Goal: Transaction & Acquisition: Purchase product/service

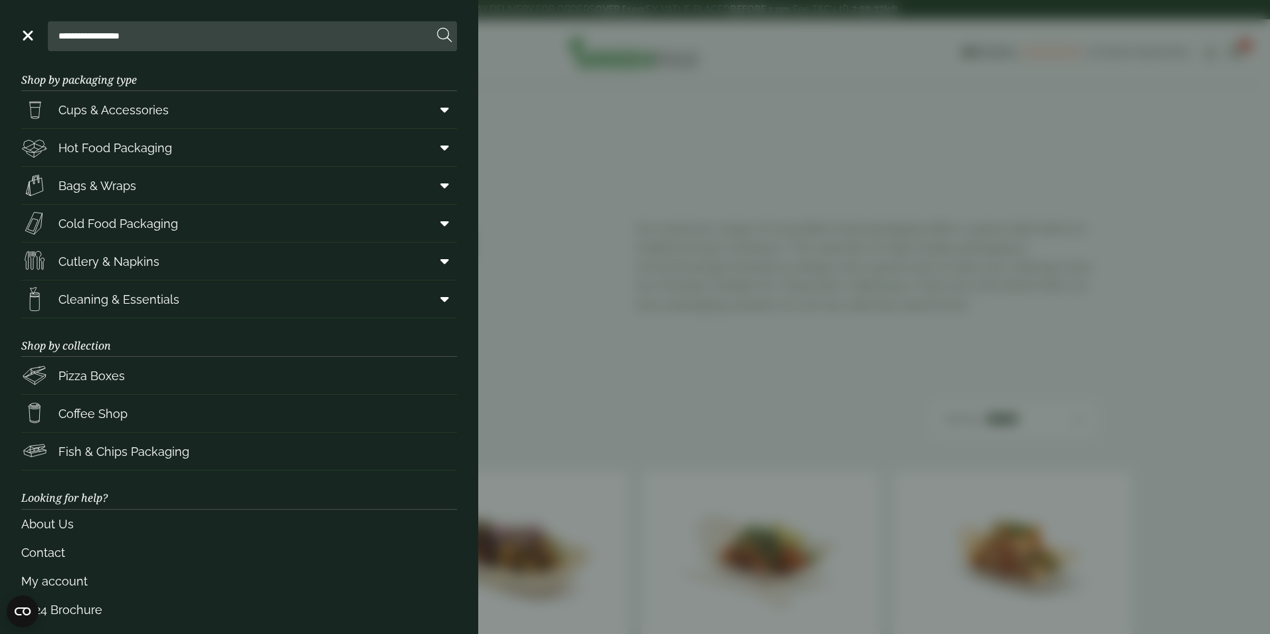
scroll to position [26, 0]
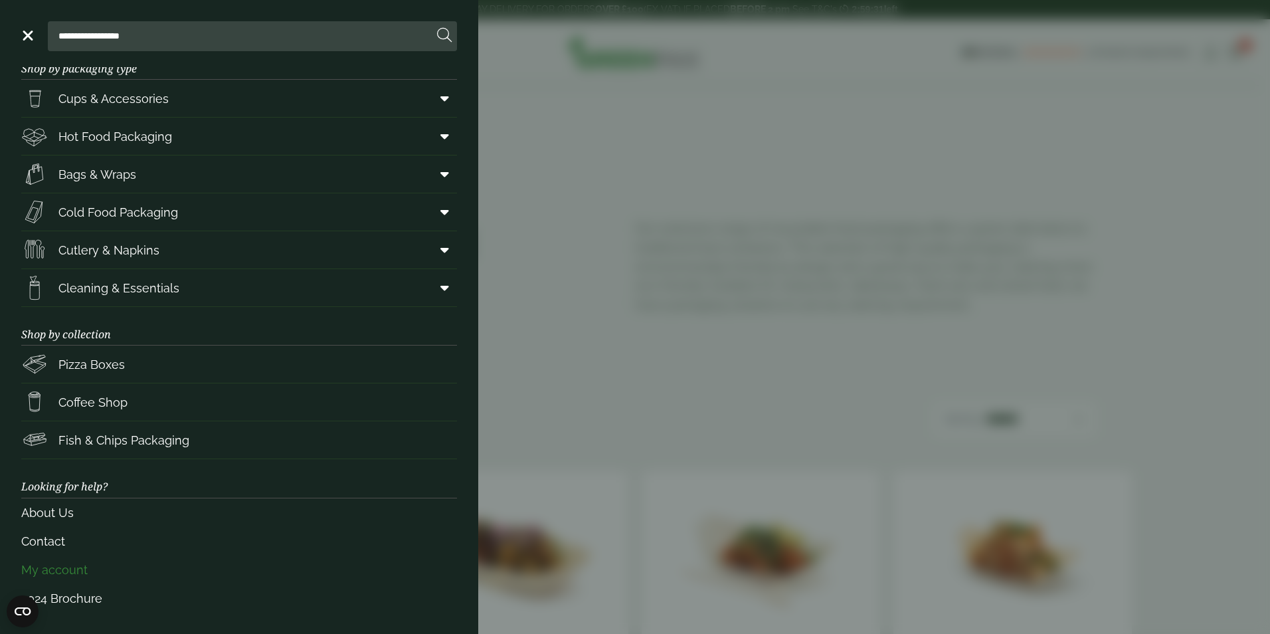
click at [69, 569] on link "My account" at bounding box center [239, 569] width 436 height 29
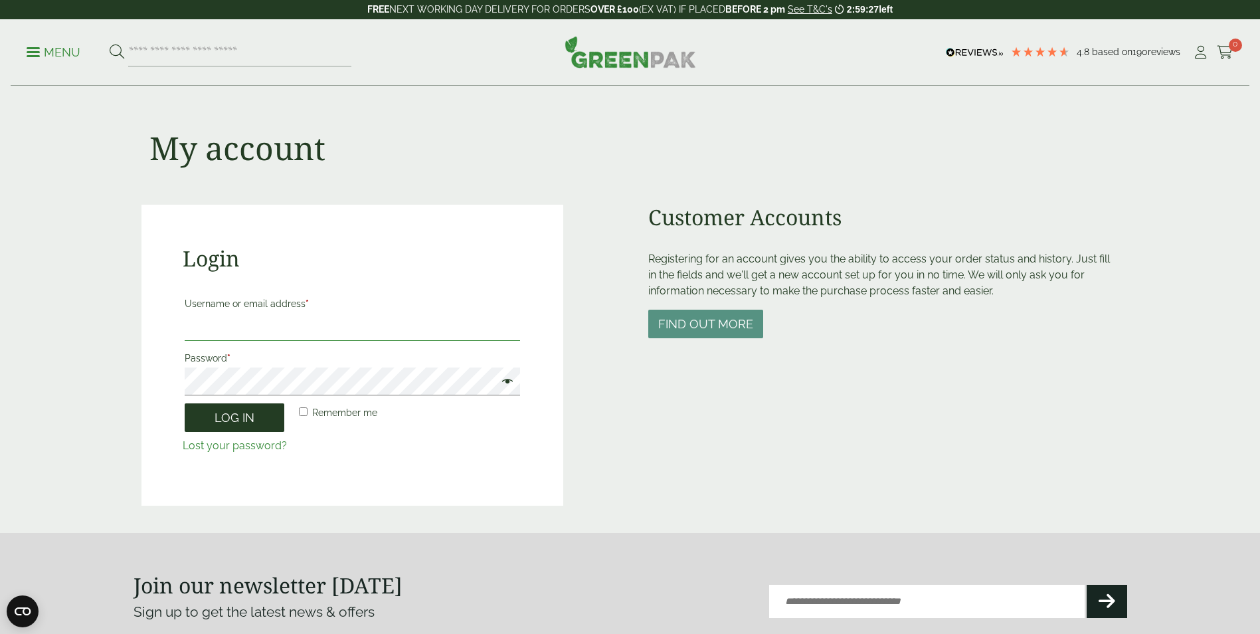
type input "**********"
click at [225, 421] on button "Log in" at bounding box center [235, 417] width 100 height 29
click at [246, 419] on button "Log in" at bounding box center [235, 417] width 100 height 29
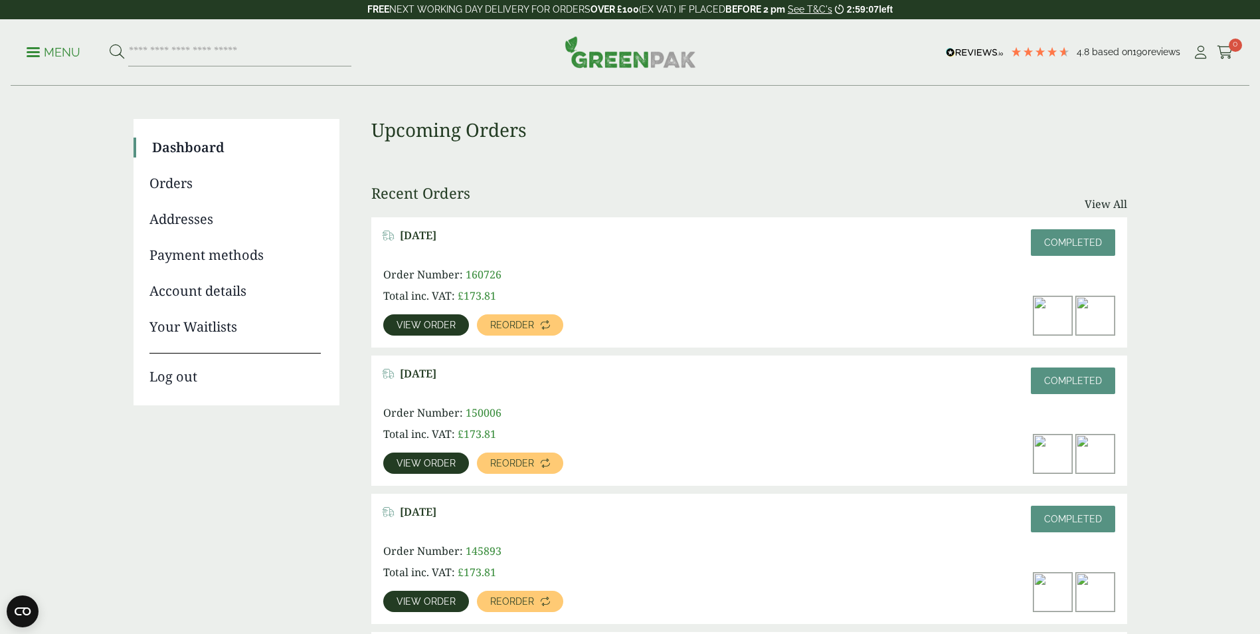
scroll to position [66, 0]
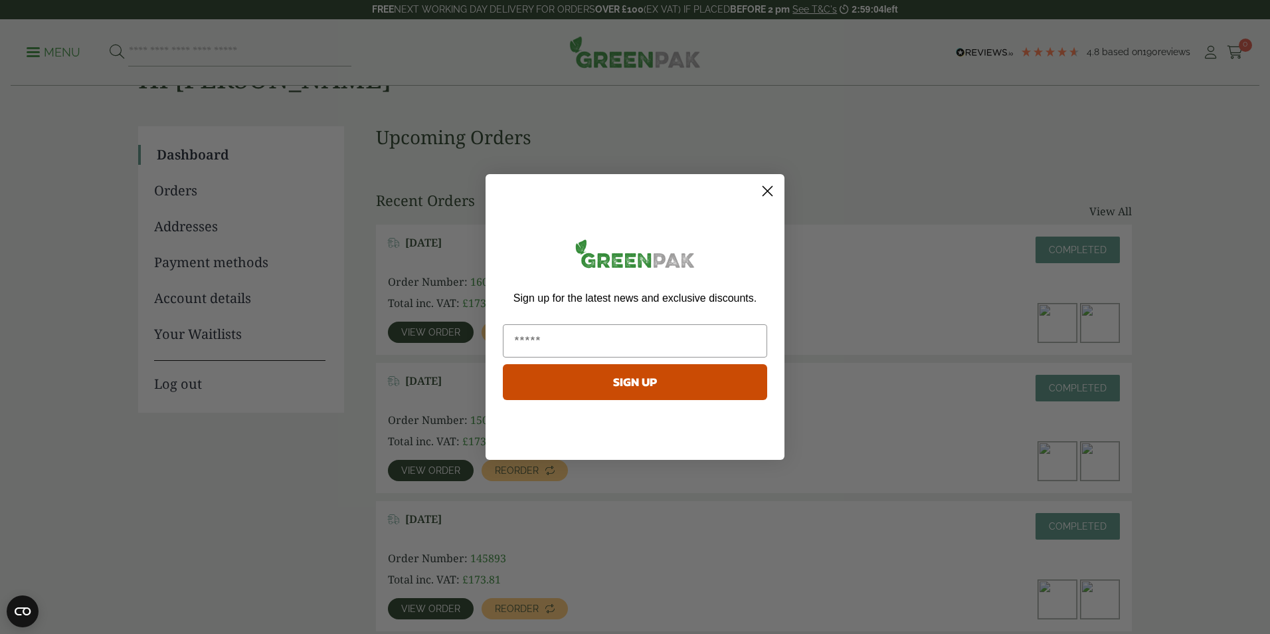
click at [769, 189] on icon "Close dialog" at bounding box center [767, 191] width 9 height 9
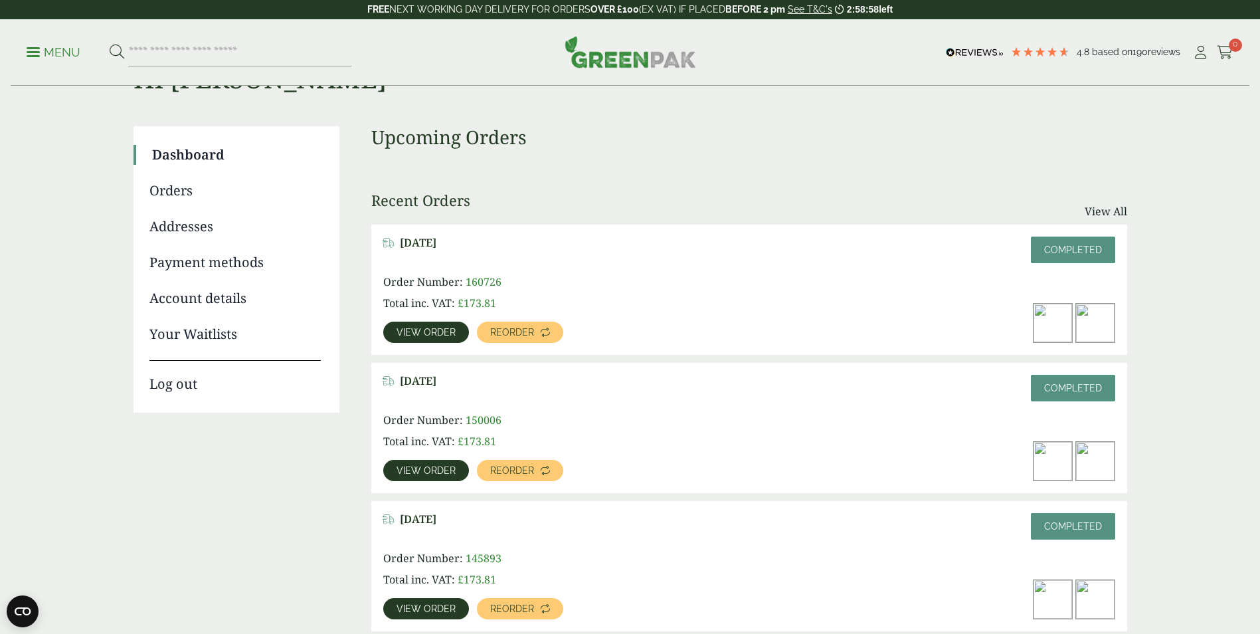
click at [429, 333] on span "View order" at bounding box center [426, 332] width 59 height 9
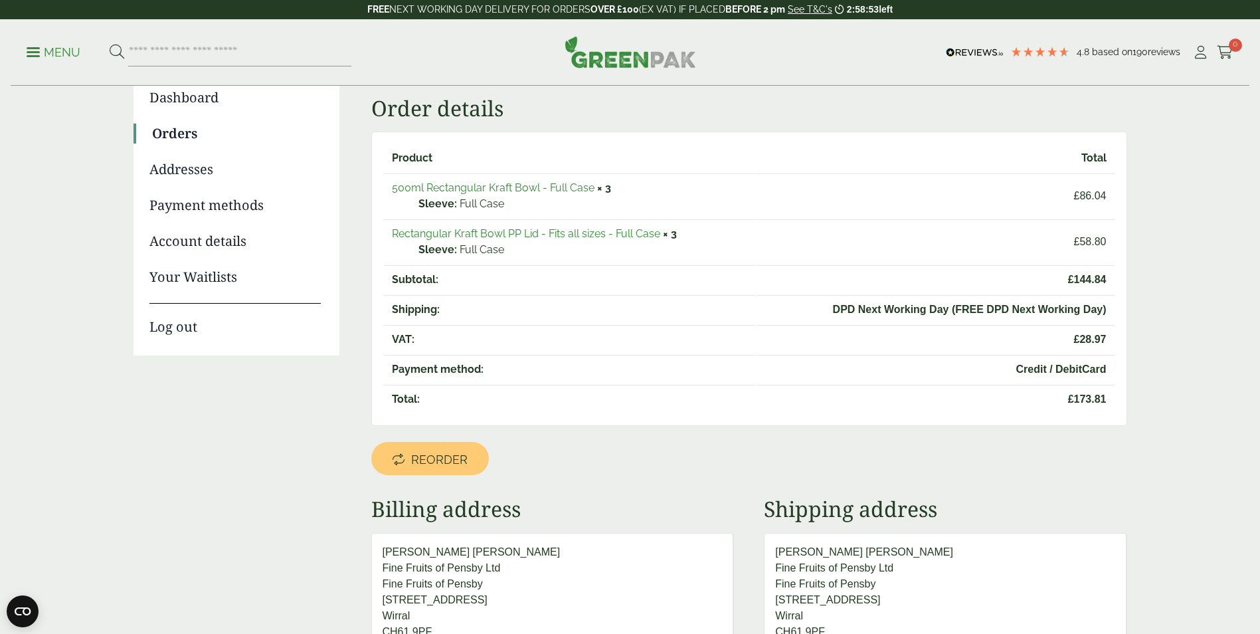
scroll to position [199, 0]
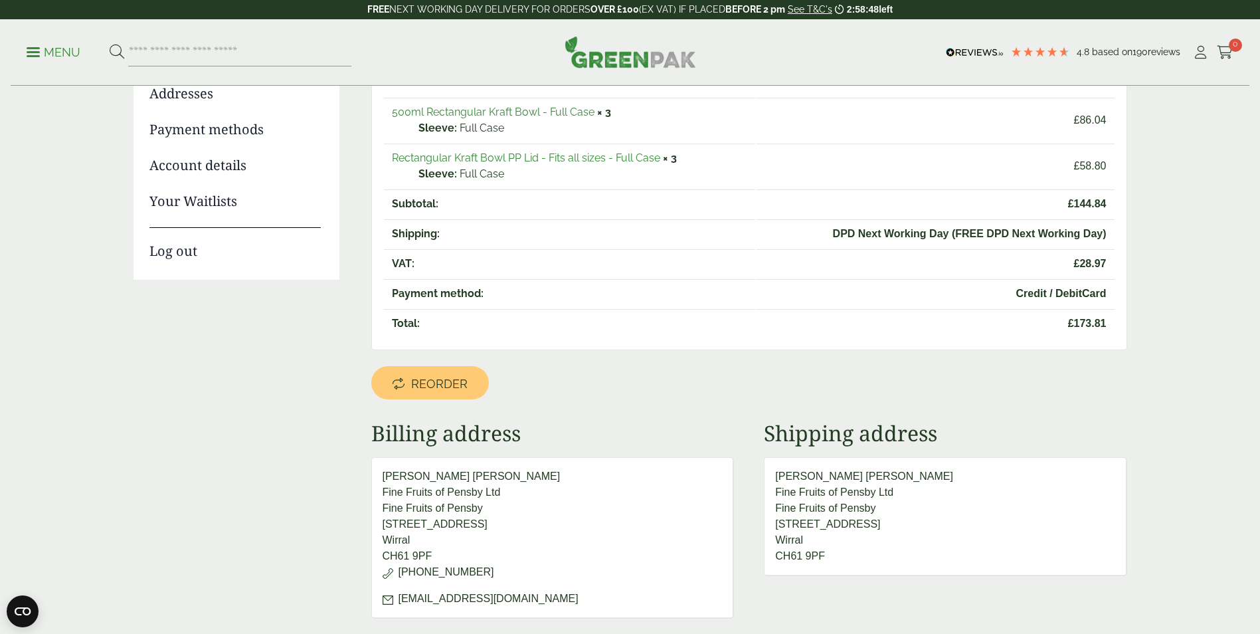
click at [450, 383] on span "Reorder" at bounding box center [439, 384] width 56 height 15
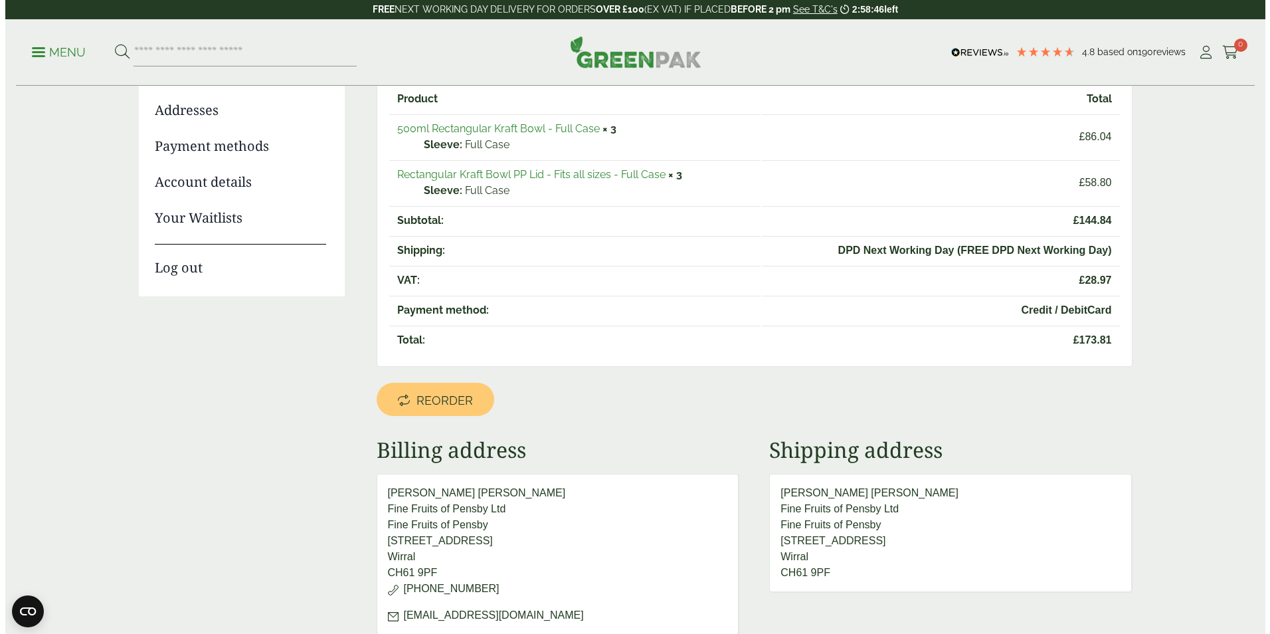
scroll to position [199, 0]
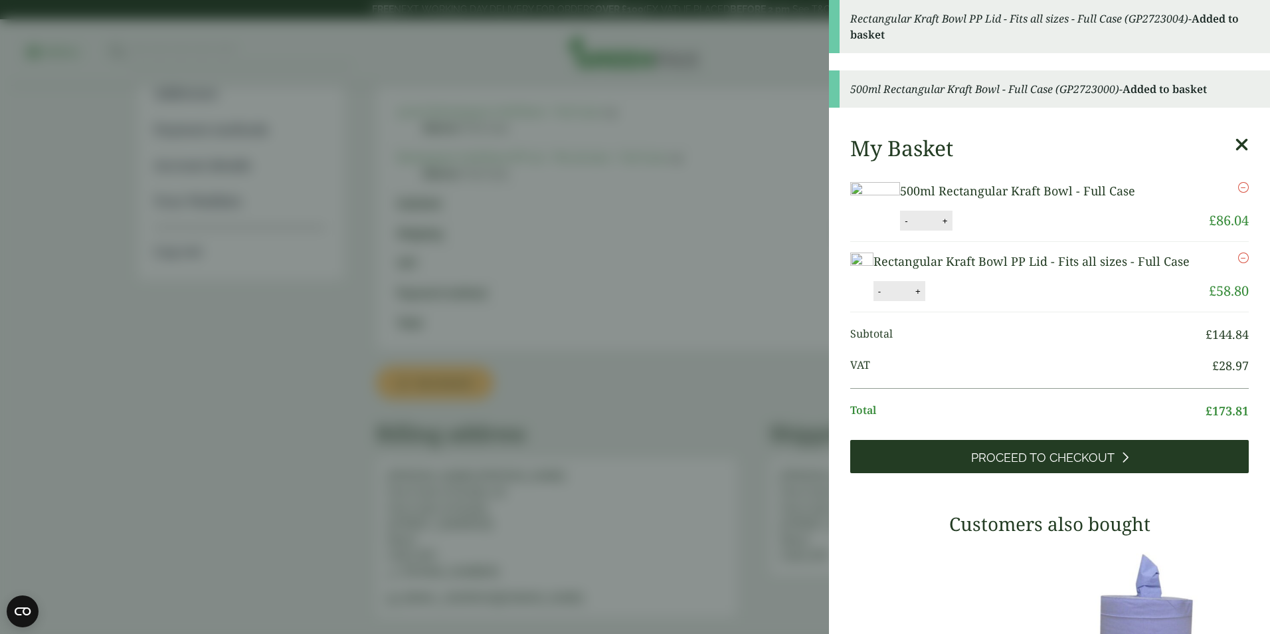
click at [971, 465] on span "Proceed to Checkout" at bounding box center [1043, 457] width 144 height 15
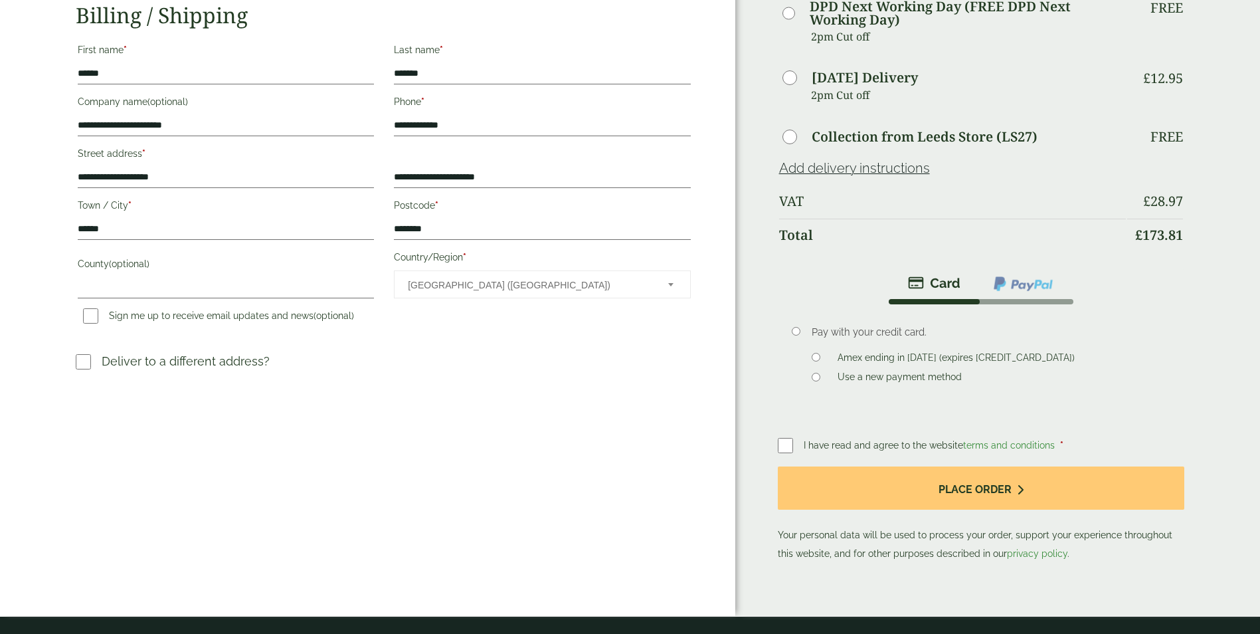
scroll to position [199, 0]
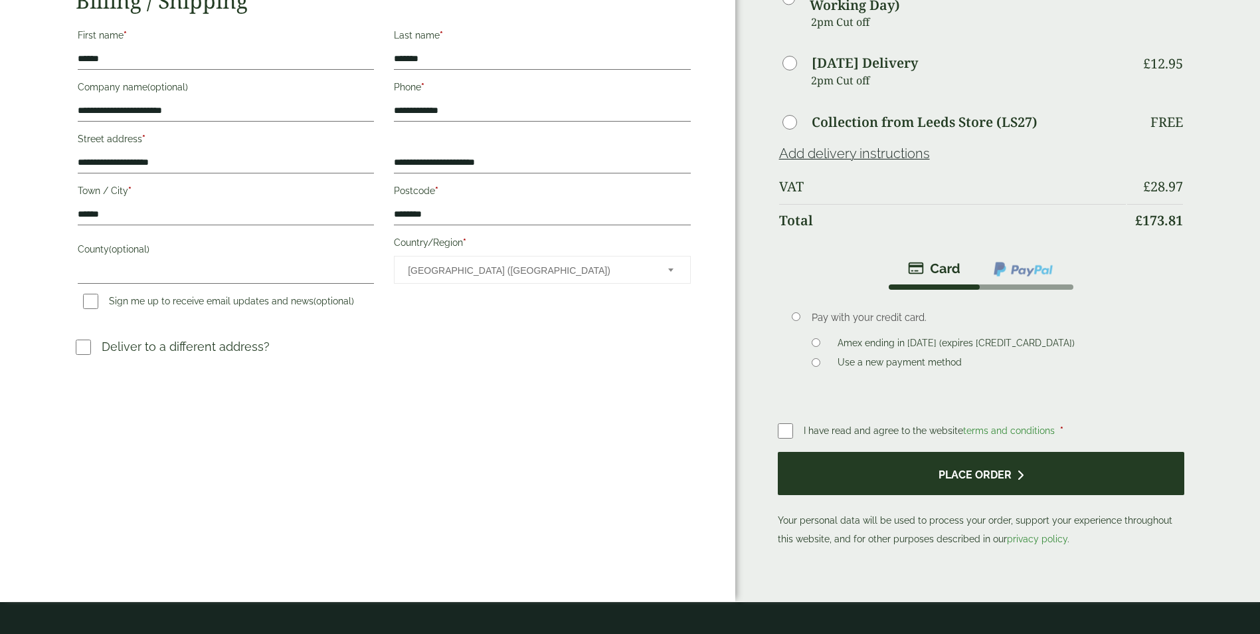
click at [848, 470] on button "Place order" at bounding box center [981, 473] width 407 height 43
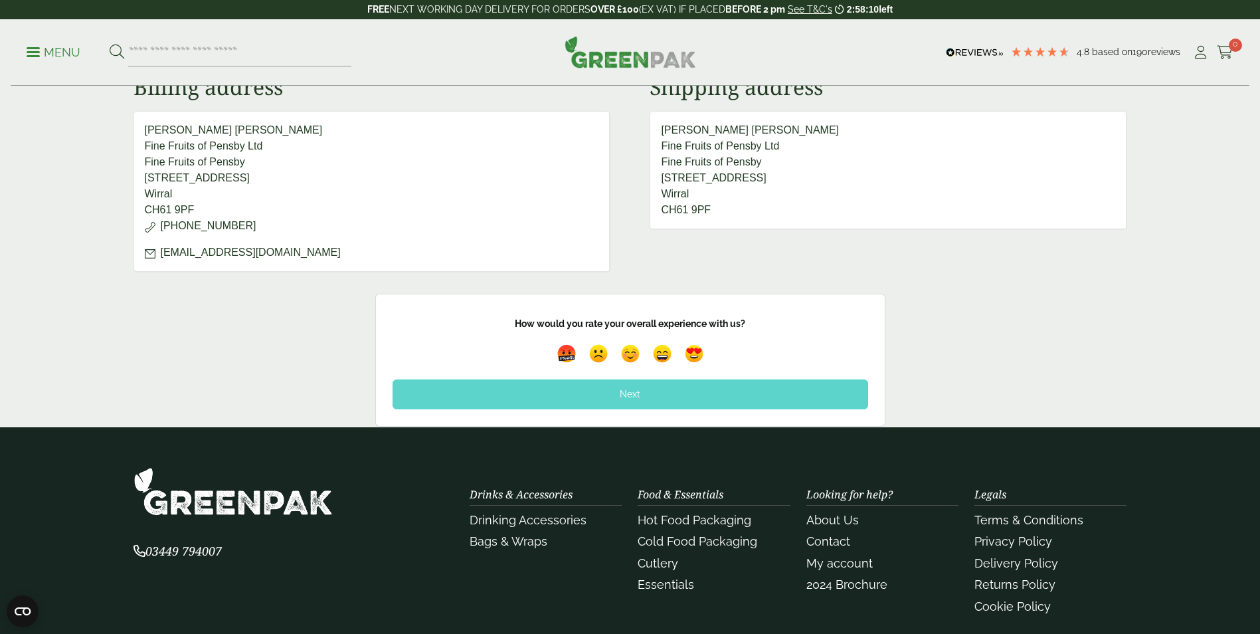
scroll to position [598, 0]
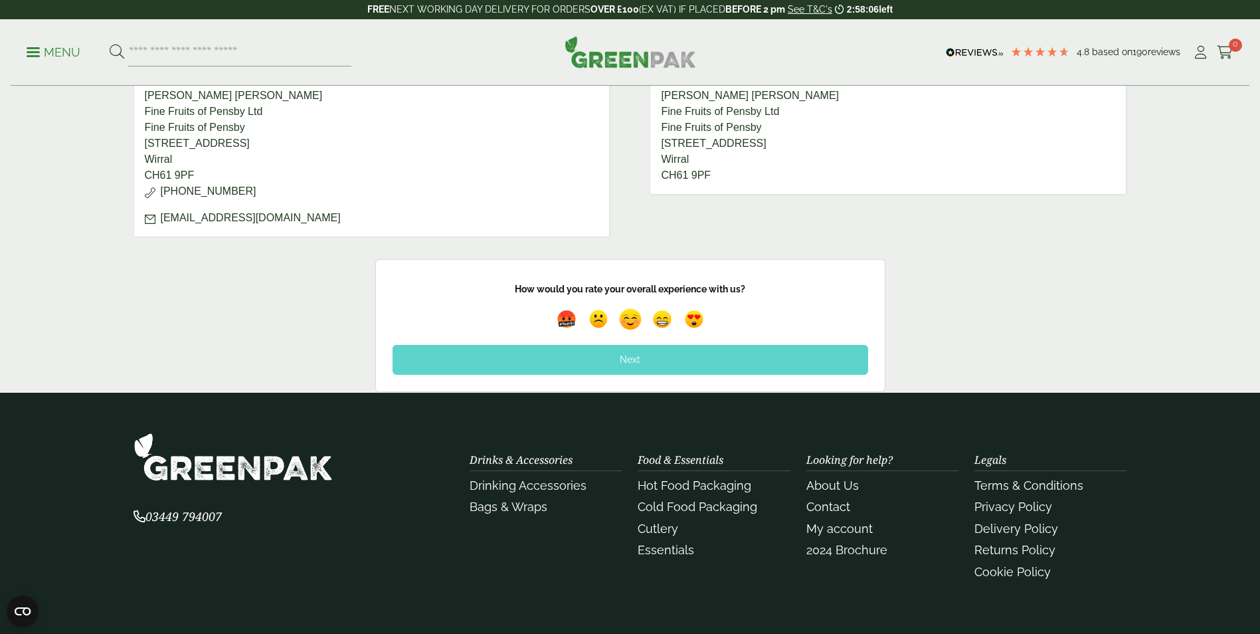
click at [630, 317] on img at bounding box center [630, 319] width 31 height 31
click at [632, 361] on div "Next" at bounding box center [631, 359] width 476 height 29
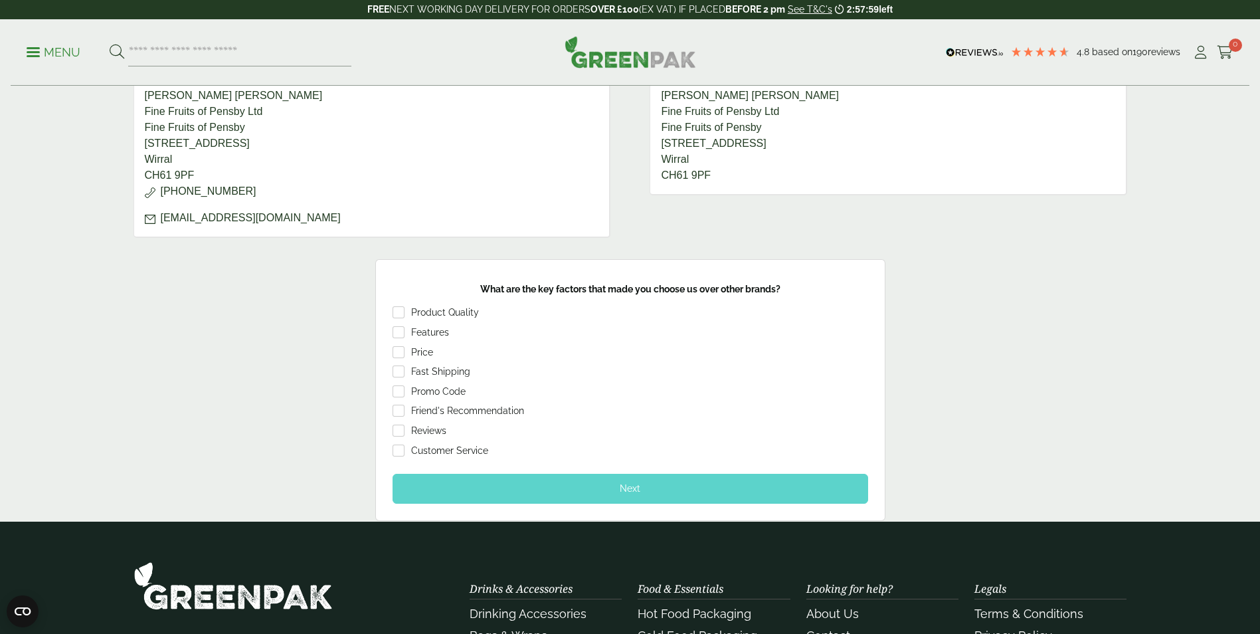
click at [405, 310] on div "Product Quality" at bounding box center [631, 314] width 476 height 17
click at [500, 482] on div "Next" at bounding box center [631, 488] width 476 height 29
